Goal: Task Accomplishment & Management: Use online tool/utility

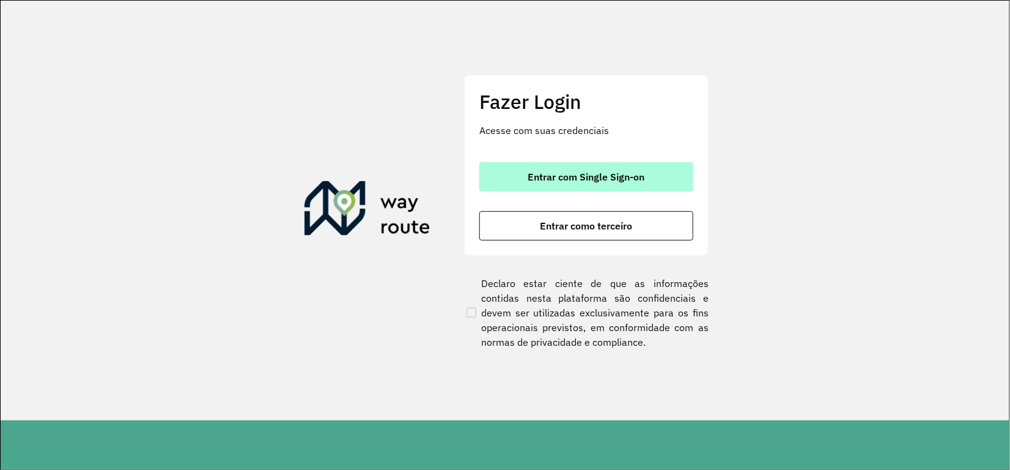
click at [566, 174] on span "Entrar com Single Sign-on" at bounding box center [586, 177] width 117 height 10
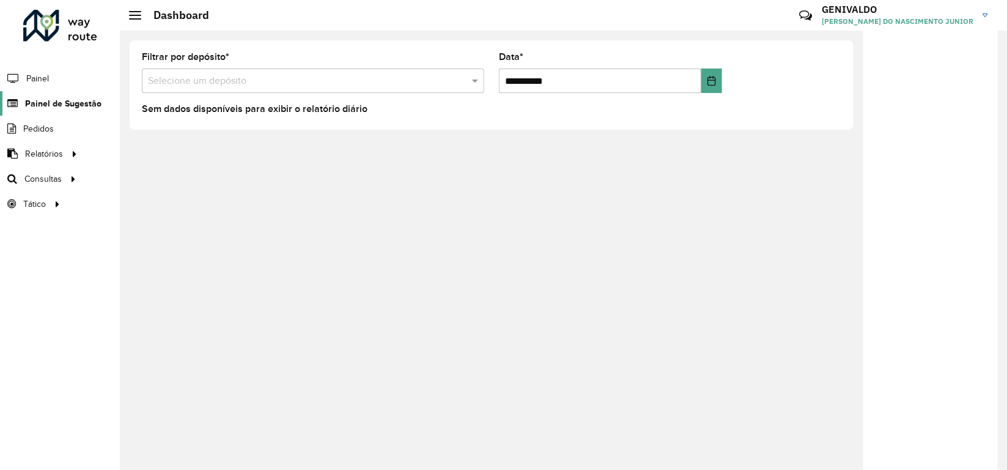
click at [65, 102] on span "Painel de Sugestão" at bounding box center [63, 103] width 76 height 13
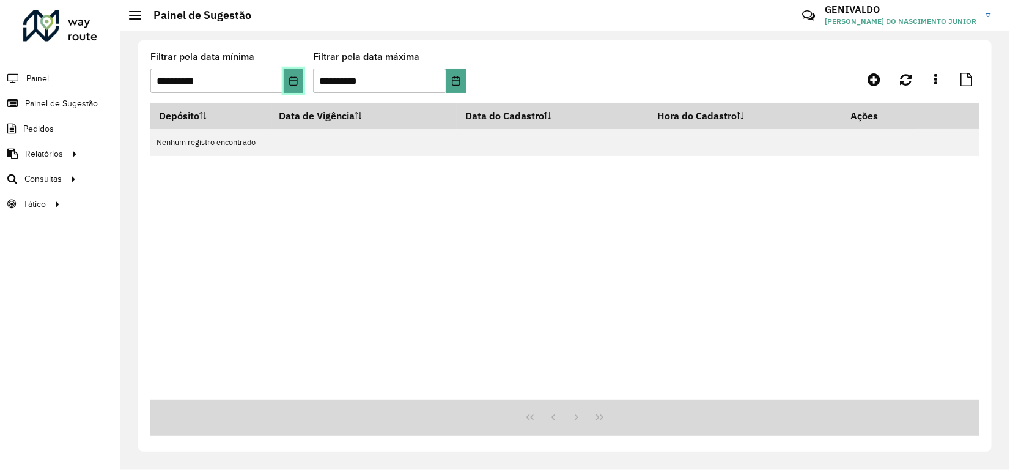
click at [297, 81] on icon "Choose Date" at bounding box center [293, 81] width 8 height 10
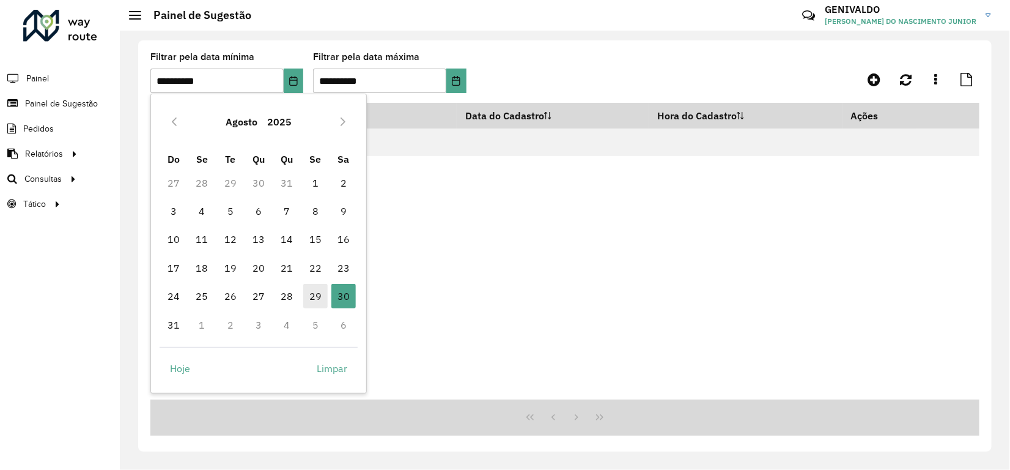
click at [317, 298] on span "29" at bounding box center [315, 296] width 24 height 24
type input "**********"
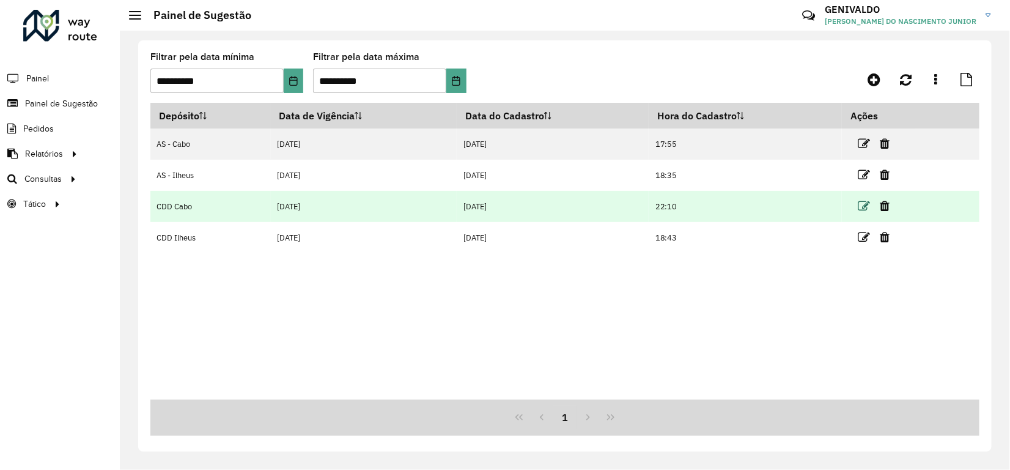
click at [866, 205] on icon at bounding box center [864, 206] width 12 height 12
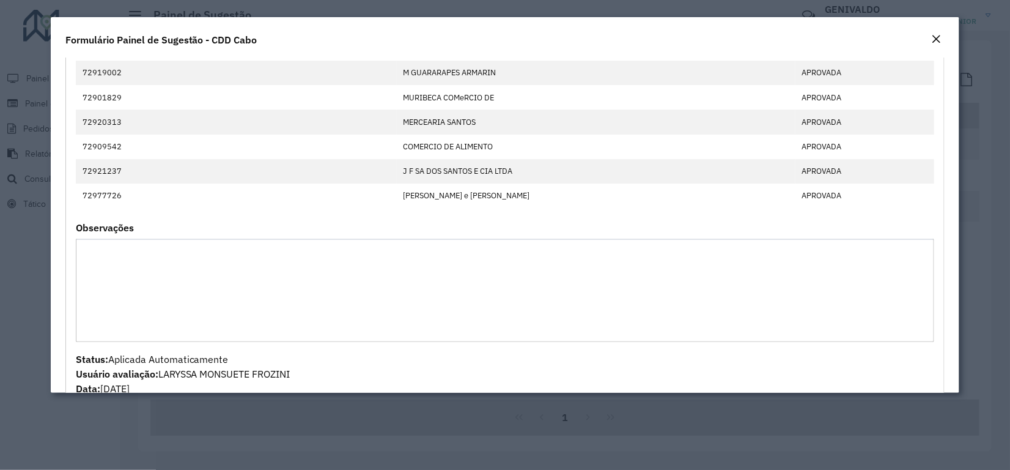
scroll to position [1909, 0]
